Goal: Task Accomplishment & Management: Complete application form

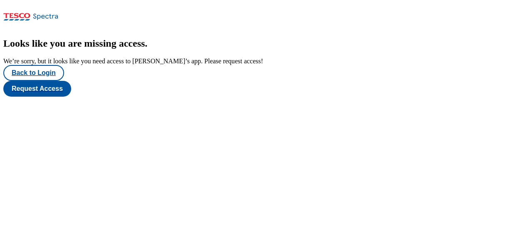
scroll to position [7, 0]
click at [71, 97] on button "Request Access" at bounding box center [37, 89] width 68 height 16
